Goal: Task Accomplishment & Management: Manage account settings

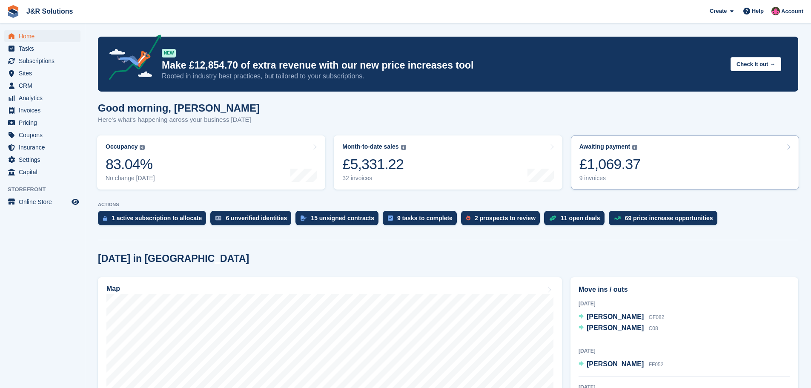
click at [583, 177] on div "9 invoices" at bounding box center [609, 177] width 61 height 7
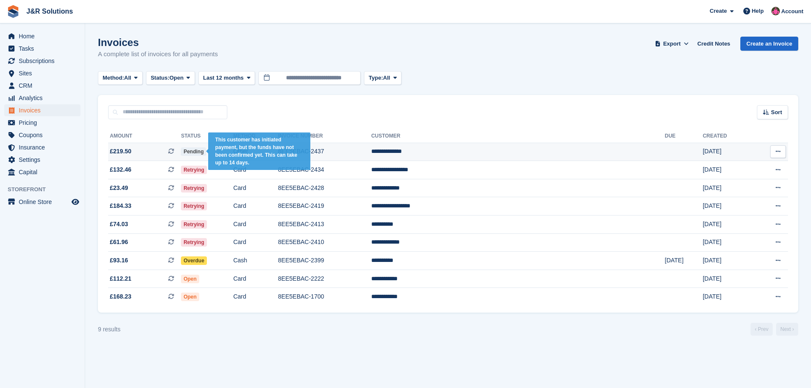
click at [206, 151] on span "Pending" at bounding box center [193, 151] width 25 height 9
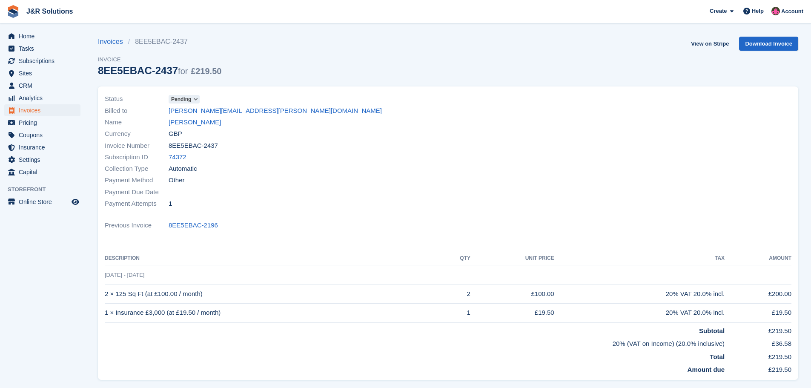
click at [196, 98] on icon at bounding box center [195, 99] width 5 height 5
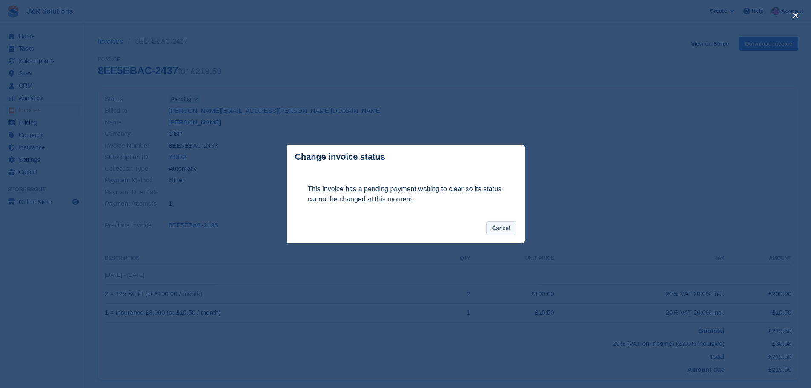
click at [497, 230] on button "Cancel" at bounding box center [501, 228] width 30 height 14
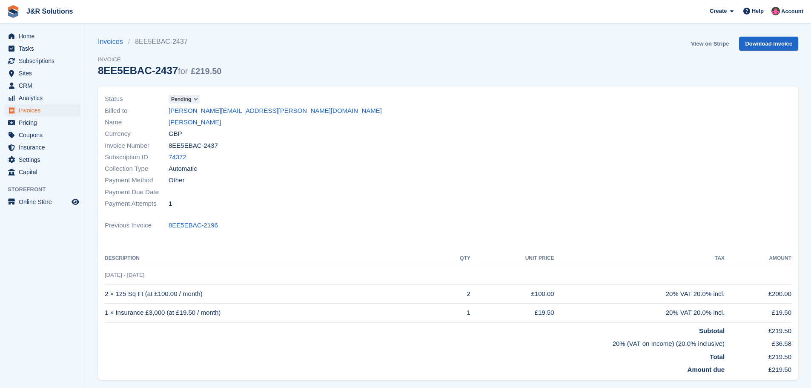
click at [707, 42] on link "View on Stripe" at bounding box center [709, 44] width 45 height 14
click at [28, 36] on span "Home" at bounding box center [44, 36] width 51 height 12
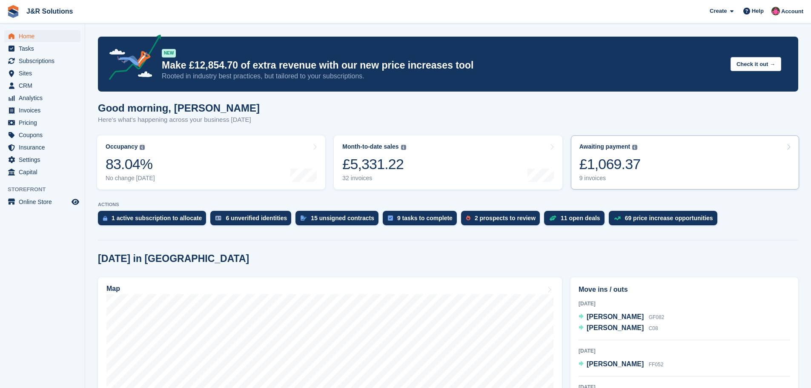
click at [605, 175] on div "9 invoices" at bounding box center [609, 177] width 61 height 7
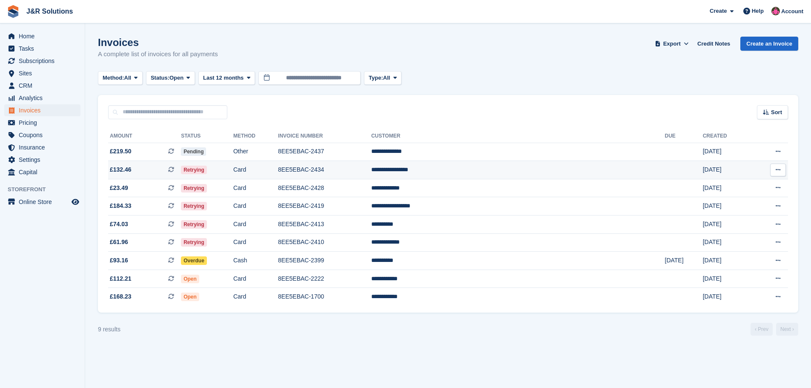
click at [207, 167] on span "Retrying" at bounding box center [194, 170] width 26 height 9
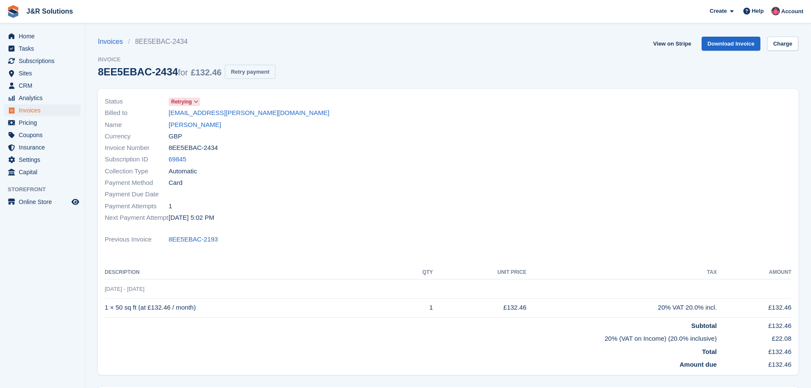
click at [250, 69] on button "Retry payment" at bounding box center [250, 72] width 50 height 14
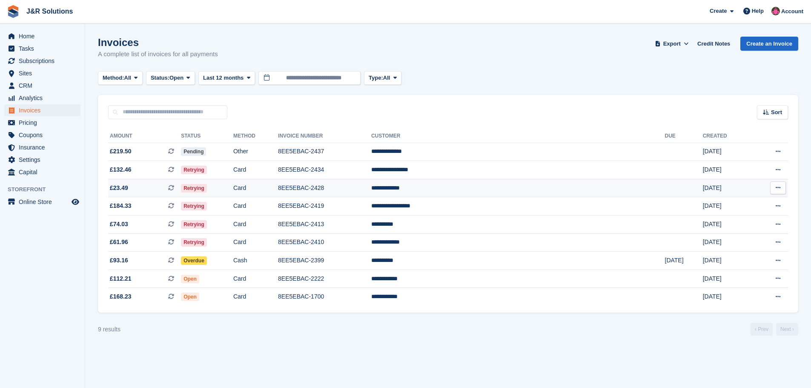
click at [207, 185] on span "Retrying" at bounding box center [194, 188] width 26 height 9
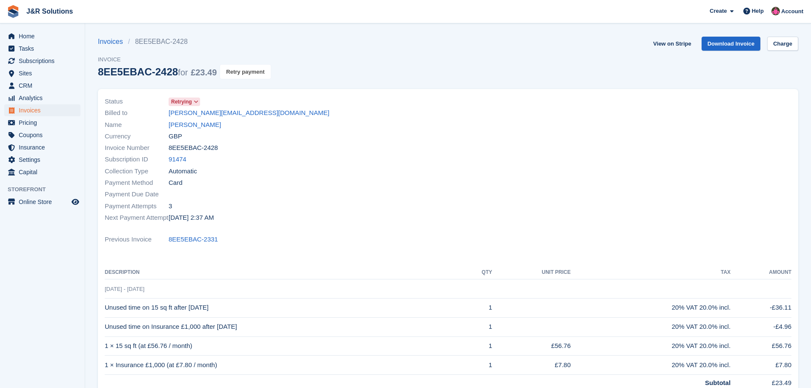
drag, startPoint x: 238, startPoint y: 71, endPoint x: 449, endPoint y: 28, distance: 214.6
click at [238, 71] on button "Retry payment" at bounding box center [245, 72] width 50 height 14
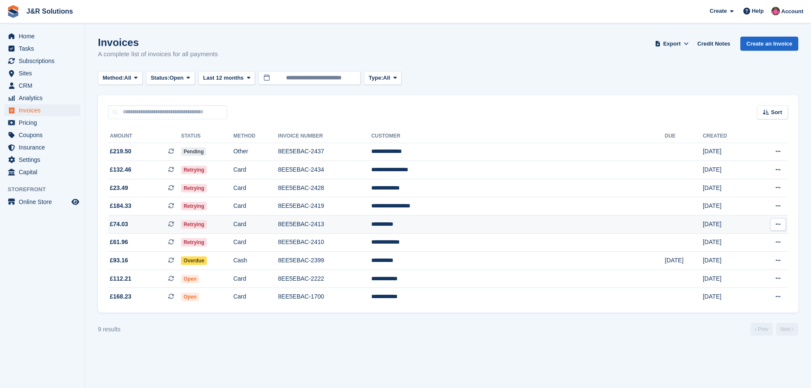
click at [207, 223] on span "Retrying" at bounding box center [194, 224] width 26 height 9
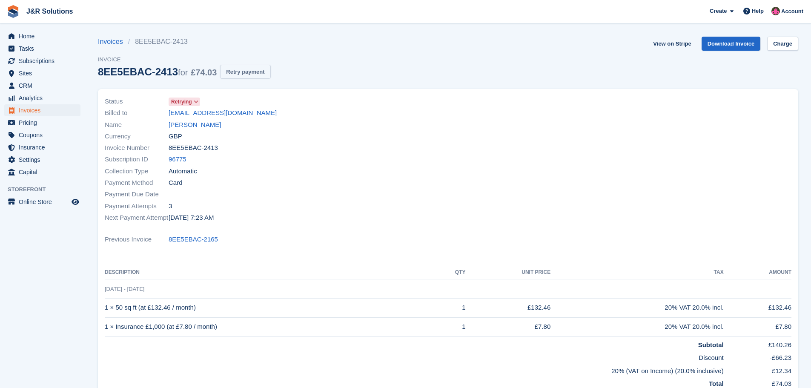
click at [232, 72] on button "Retry payment" at bounding box center [245, 72] width 50 height 14
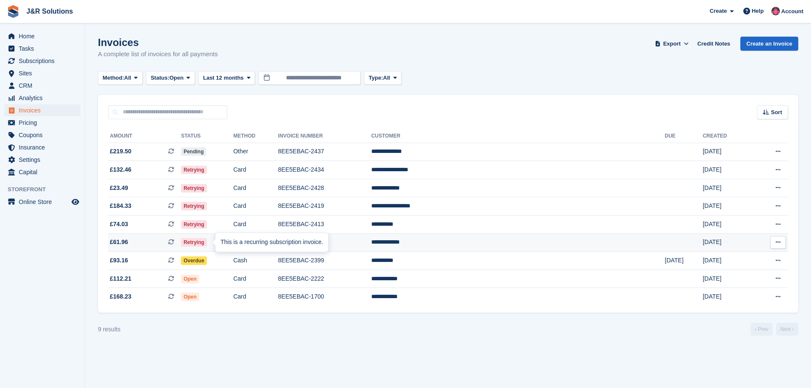
click at [226, 243] on div "This is a recurring subscription invoice." at bounding box center [271, 242] width 113 height 19
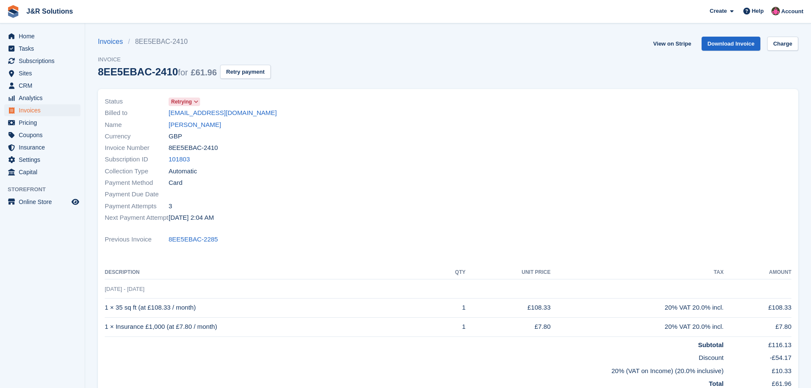
click at [193, 102] on span at bounding box center [196, 101] width 7 height 7
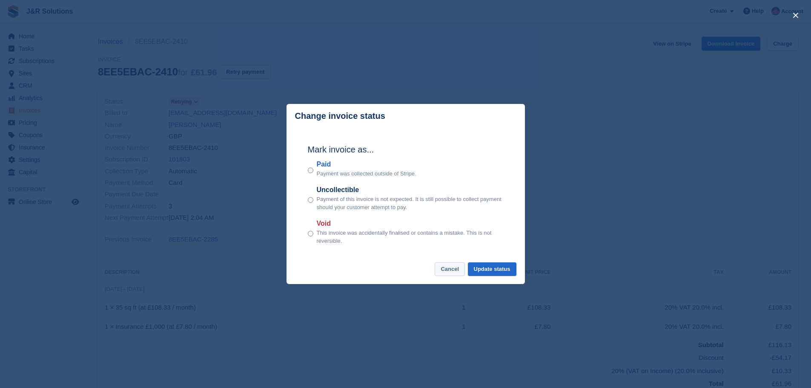
click at [451, 270] on button "Cancel" at bounding box center [449, 269] width 30 height 14
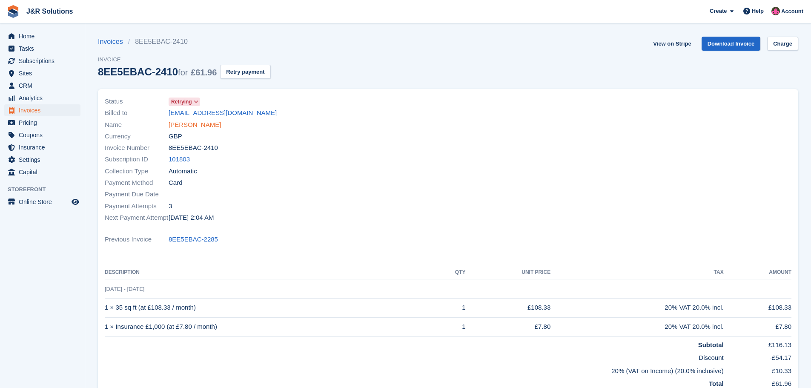
click at [200, 124] on link "Adam Paterson" at bounding box center [195, 125] width 52 height 10
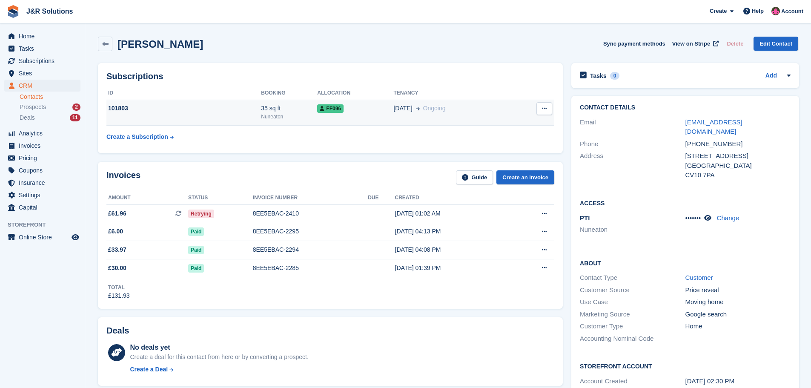
click at [543, 108] on icon at bounding box center [544, 109] width 5 height 6
click at [416, 109] on icon at bounding box center [418, 108] width 4 height 4
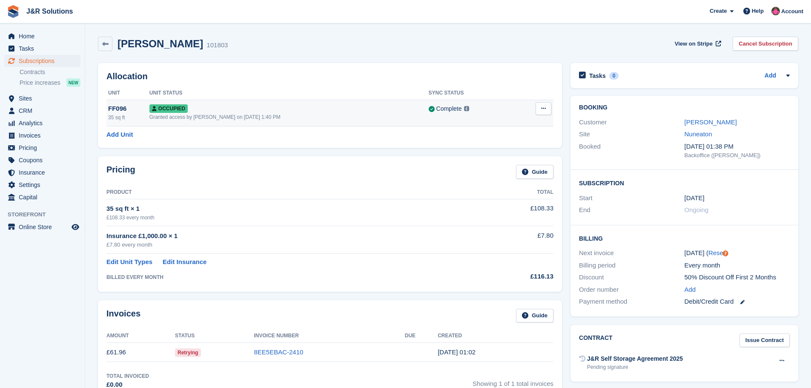
click at [539, 107] on button at bounding box center [543, 108] width 16 height 13
click at [501, 129] on p "Overlock" at bounding box center [510, 125] width 74 height 11
click at [492, 122] on p "Overlock" at bounding box center [510, 125] width 74 height 11
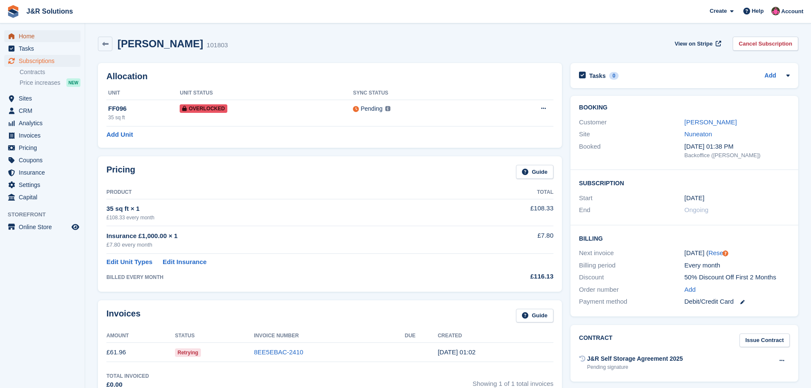
click at [30, 36] on span "Home" at bounding box center [44, 36] width 51 height 12
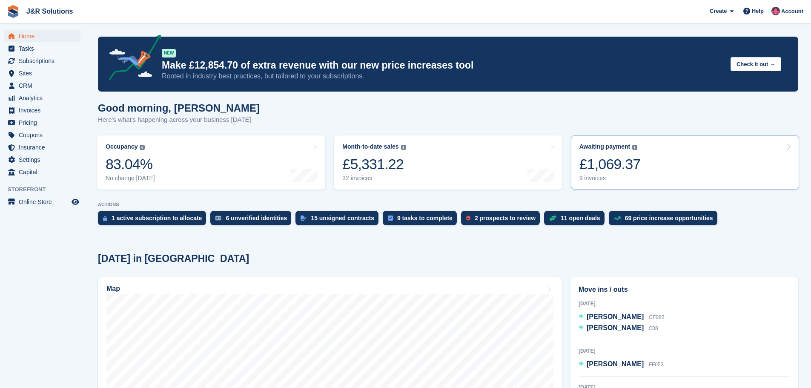
click at [591, 175] on div "9 invoices" at bounding box center [609, 177] width 61 height 7
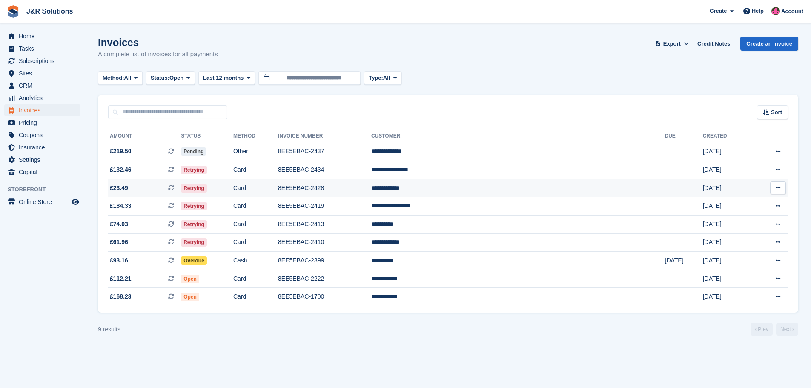
click at [181, 189] on span at bounding box center [174, 187] width 13 height 7
click at [21, 36] on span "Home" at bounding box center [44, 36] width 51 height 12
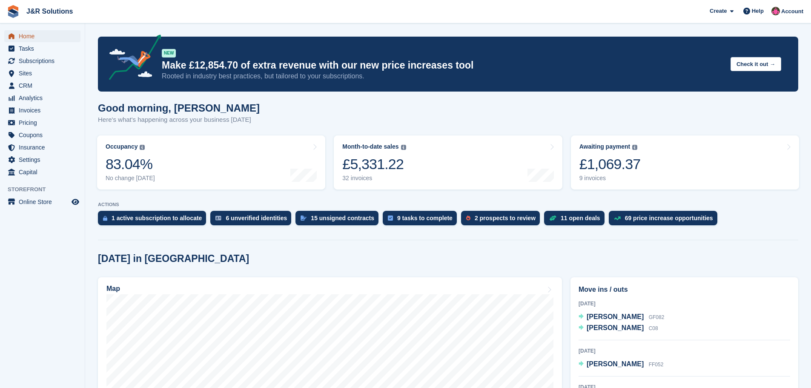
click at [29, 40] on span "Home" at bounding box center [44, 36] width 51 height 12
click at [497, 218] on div "2 prospects to review" at bounding box center [504, 217] width 61 height 7
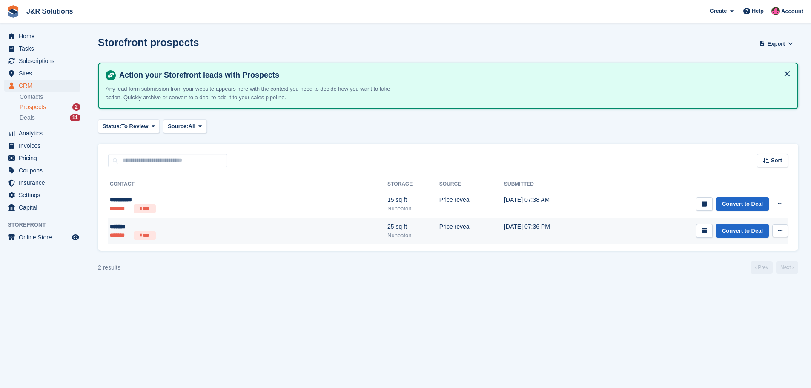
click at [439, 234] on td "Price reveal" at bounding box center [471, 230] width 65 height 26
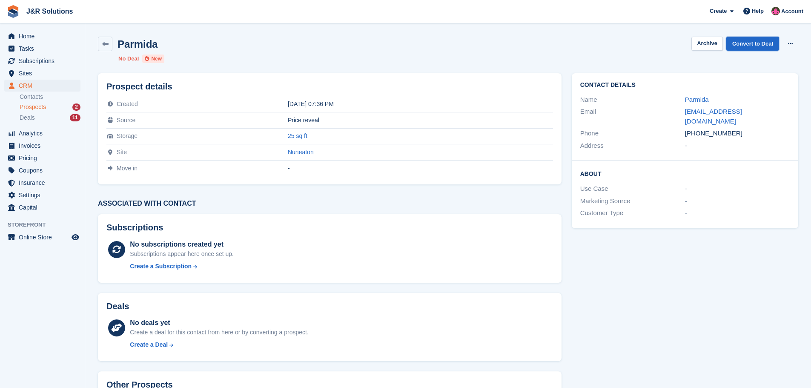
drag, startPoint x: 755, startPoint y: 43, endPoint x: 743, endPoint y: 52, distance: 15.8
click at [755, 43] on link "Convert to Deal" at bounding box center [752, 44] width 53 height 14
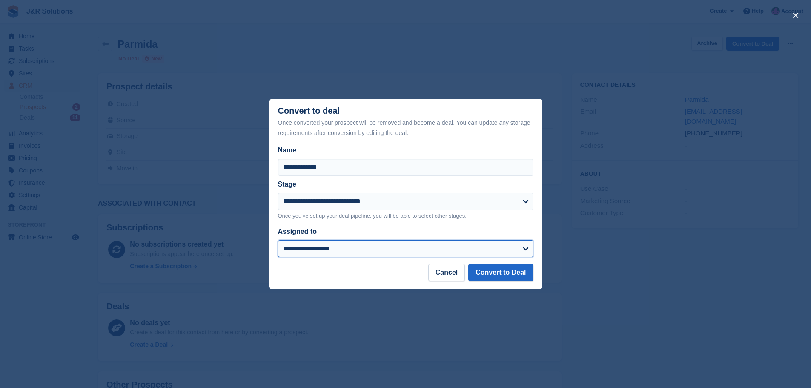
click at [519, 250] on select "**********" at bounding box center [405, 248] width 255 height 17
select select "****"
click at [278, 241] on select "**********" at bounding box center [405, 248] width 255 height 17
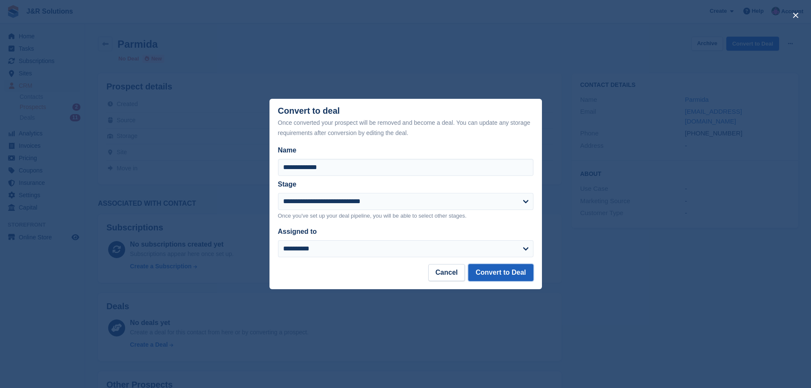
click at [511, 268] on button "Convert to Deal" at bounding box center [500, 272] width 65 height 17
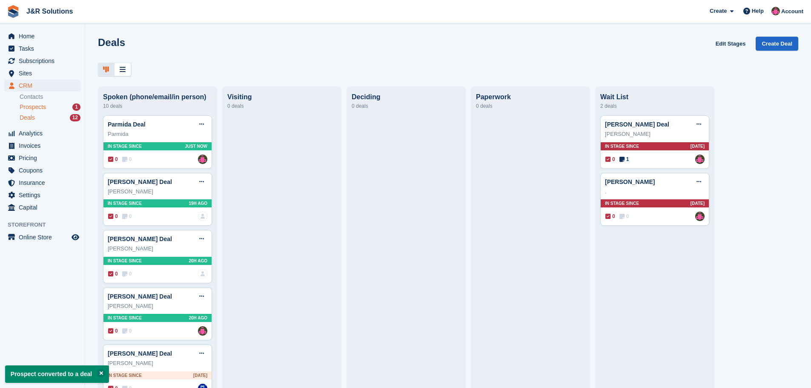
click at [57, 104] on div "Prospects 1" at bounding box center [50, 107] width 61 height 8
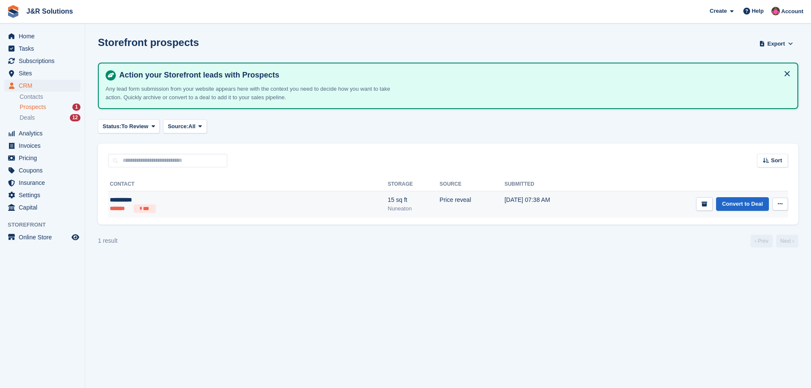
click at [388, 198] on div "15 sq ft" at bounding box center [414, 199] width 52 height 9
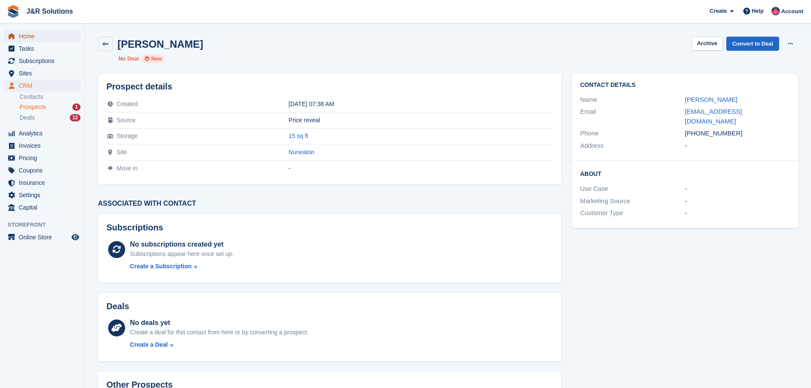
click at [25, 37] on span "Home" at bounding box center [44, 36] width 51 height 12
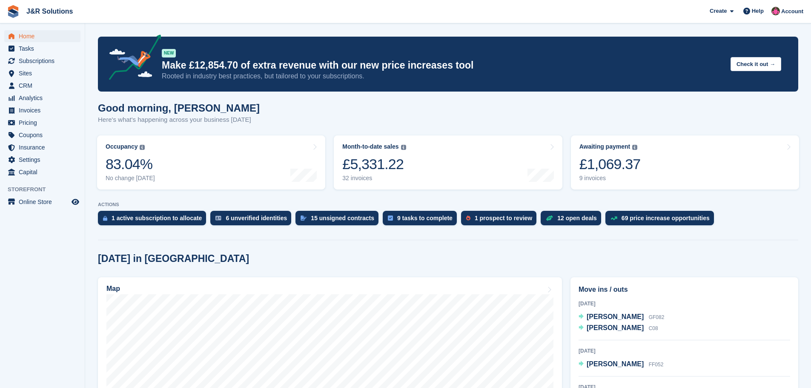
drag, startPoint x: 465, startPoint y: 267, endPoint x: 473, endPoint y: 272, distance: 10.2
